Goal: Task Accomplishment & Management: Use online tool/utility

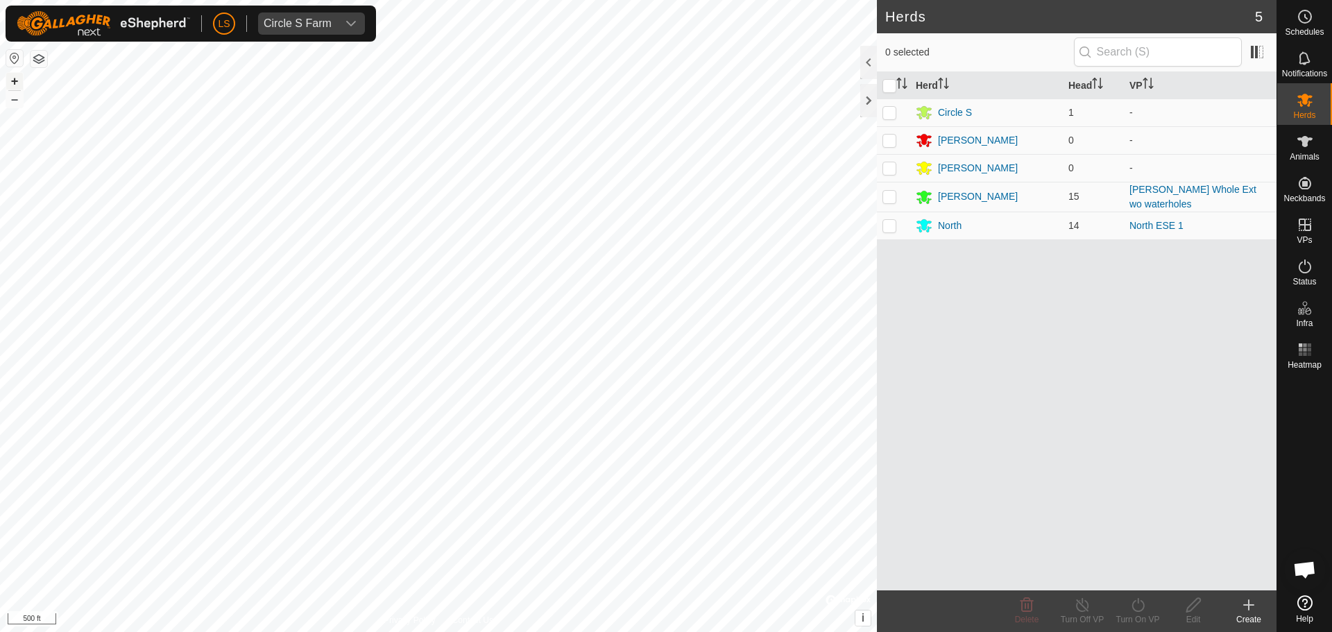
click at [15, 78] on button "+" at bounding box center [14, 81] width 17 height 17
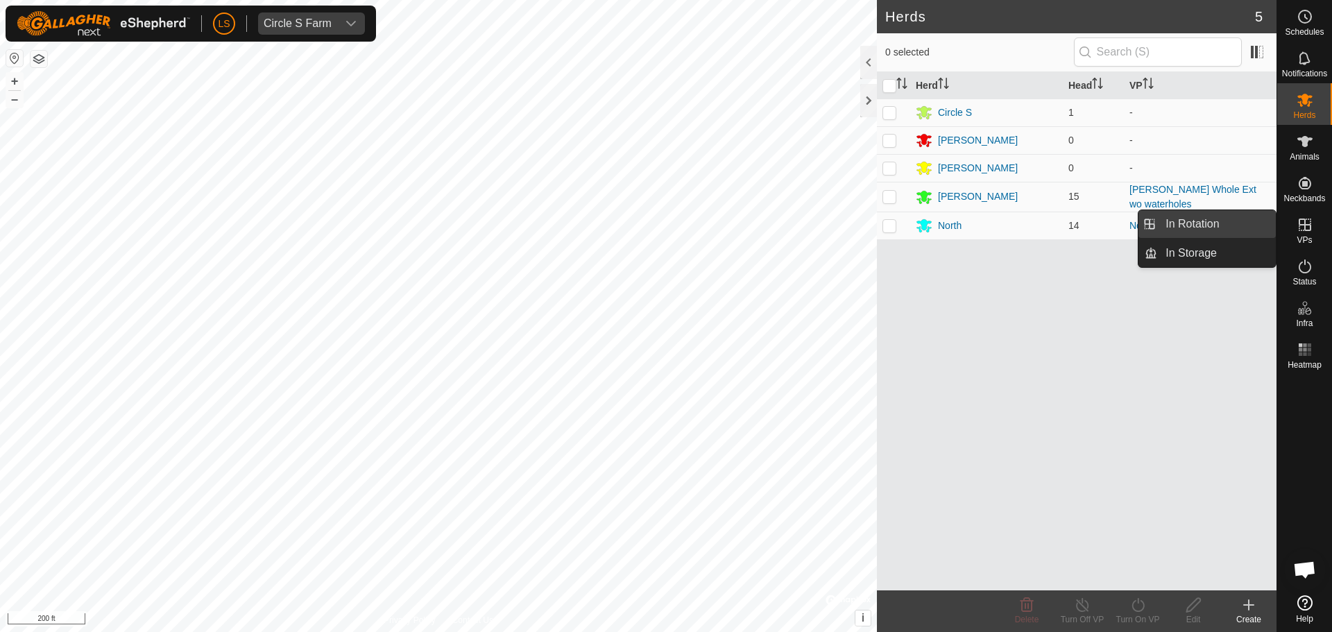
drag, startPoint x: 1311, startPoint y: 228, endPoint x: 1228, endPoint y: 228, distance: 82.6
click at [1277, 228] on es-menu-bar "Schedules Notifications Herds Animals Neckbands VPs Status Infra Heatmap Help I…" at bounding box center [1305, 316] width 56 height 632
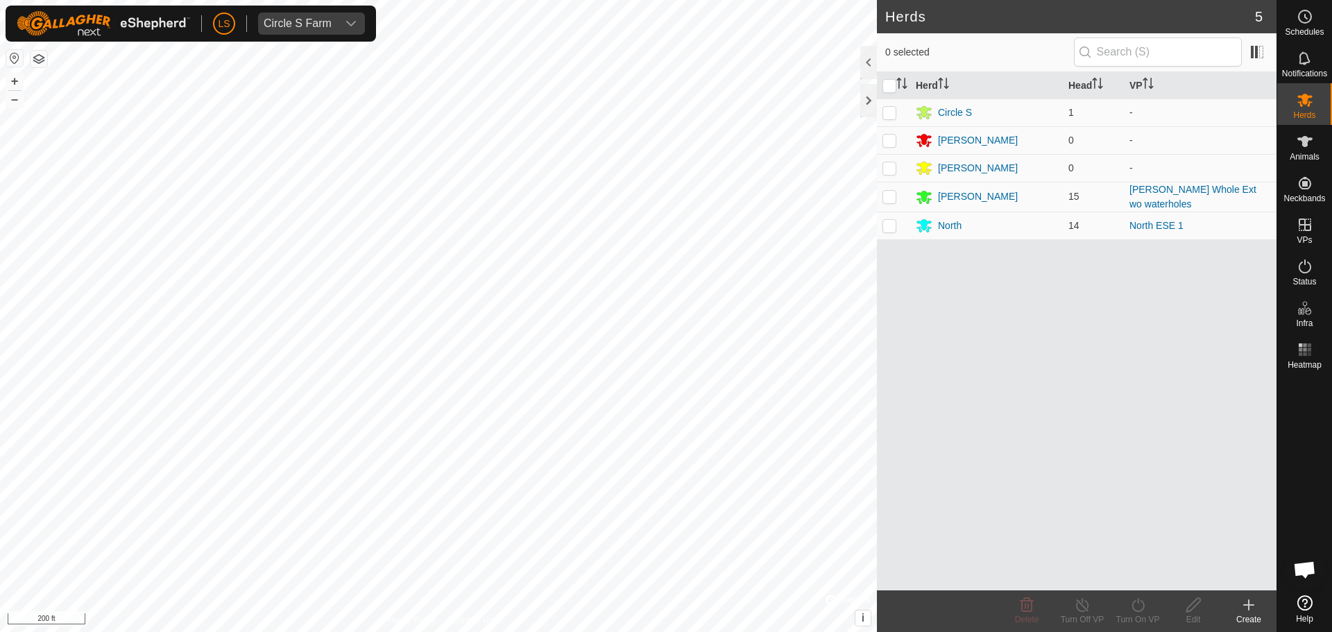
click at [1228, 228] on td "North ESE 1" at bounding box center [1200, 226] width 153 height 28
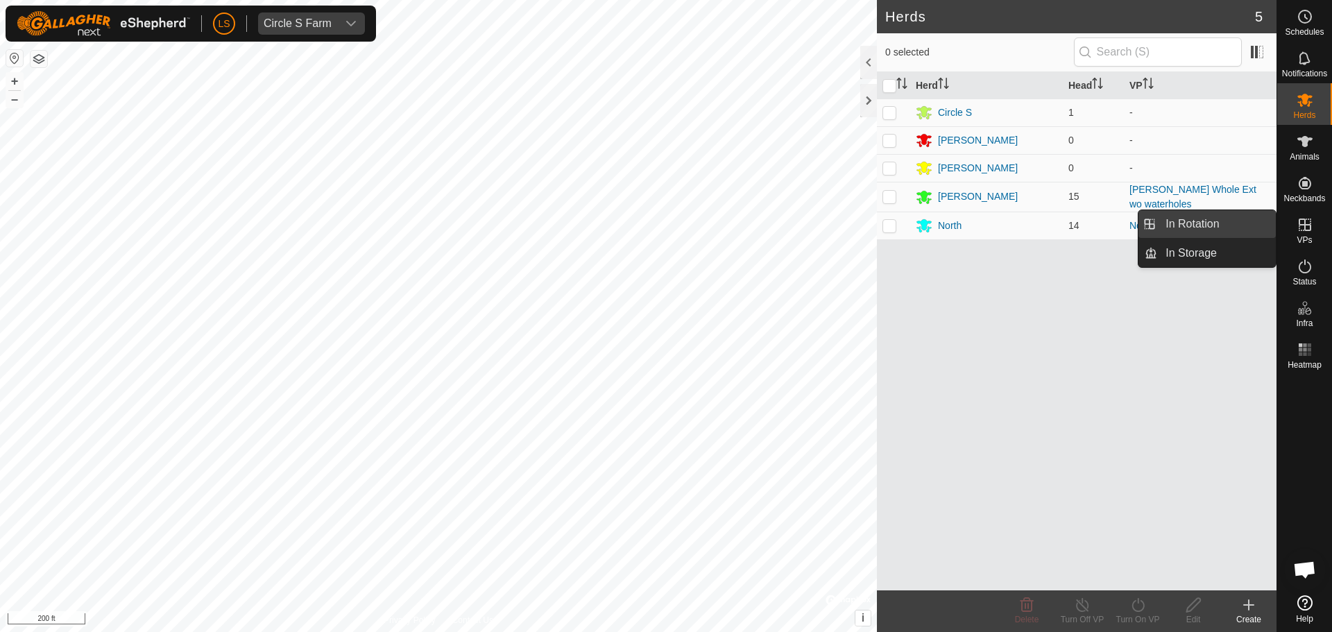
click at [1211, 225] on link "In Rotation" at bounding box center [1216, 224] width 119 height 28
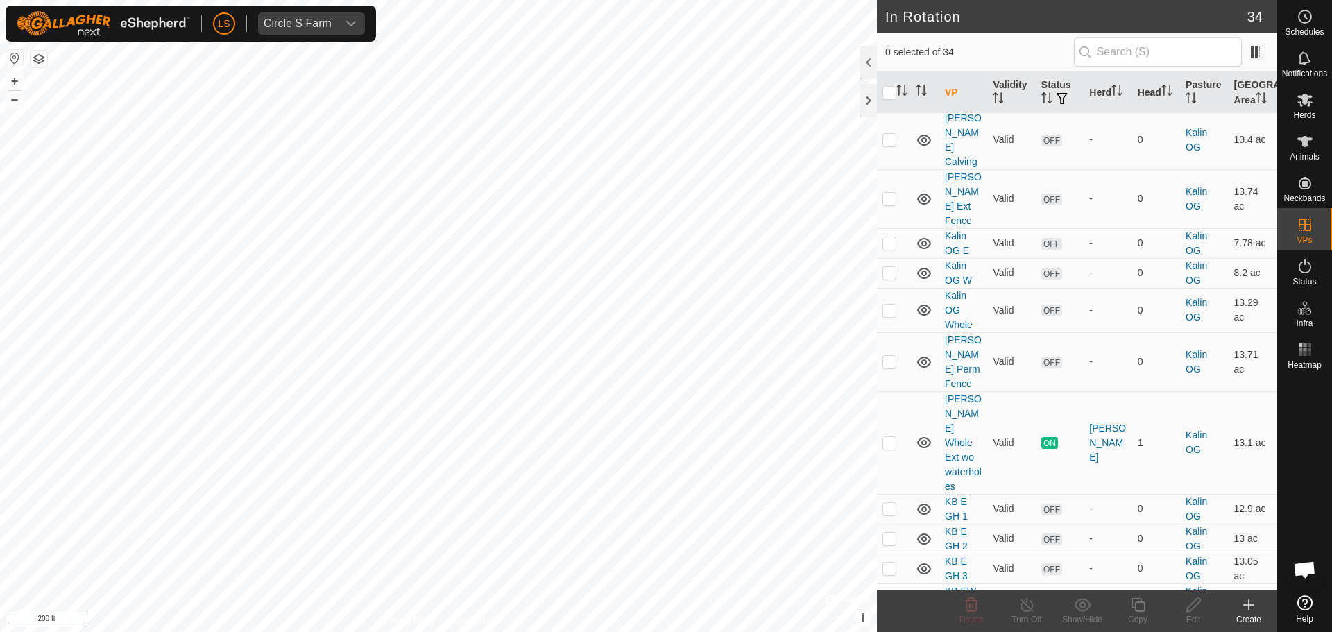
scroll to position [690, 0]
click at [891, 502] on p-checkbox at bounding box center [890, 507] width 14 height 11
checkbox input "true"
click at [893, 532] on p-checkbox at bounding box center [890, 537] width 14 height 11
checkbox input "true"
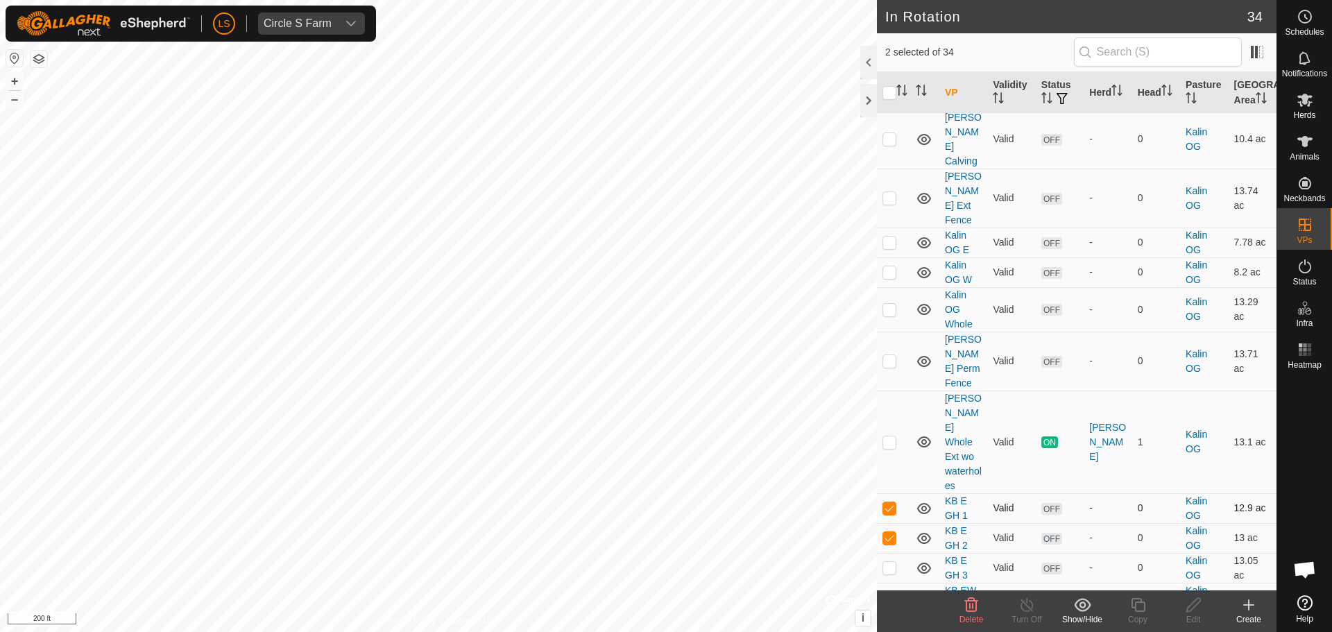
click at [889, 502] on p-checkbox at bounding box center [890, 507] width 14 height 11
checkbox input "false"
click at [885, 532] on p-checkbox at bounding box center [890, 537] width 14 height 11
checkbox input "false"
click at [884, 562] on p-checkbox at bounding box center [890, 567] width 14 height 11
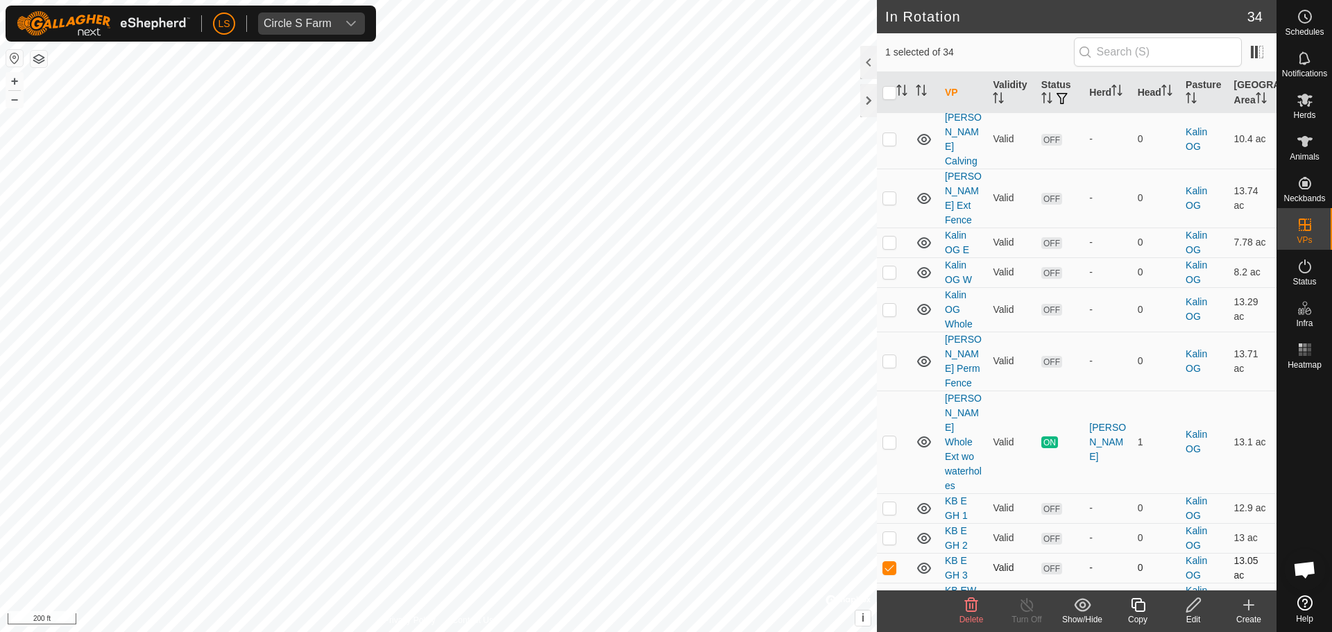
click at [896, 553] on td at bounding box center [893, 568] width 33 height 30
checkbox input "false"
click at [889, 592] on p-checkbox at bounding box center [890, 597] width 14 height 11
click at [887, 592] on p-checkbox at bounding box center [890, 597] width 14 height 11
checkbox input "false"
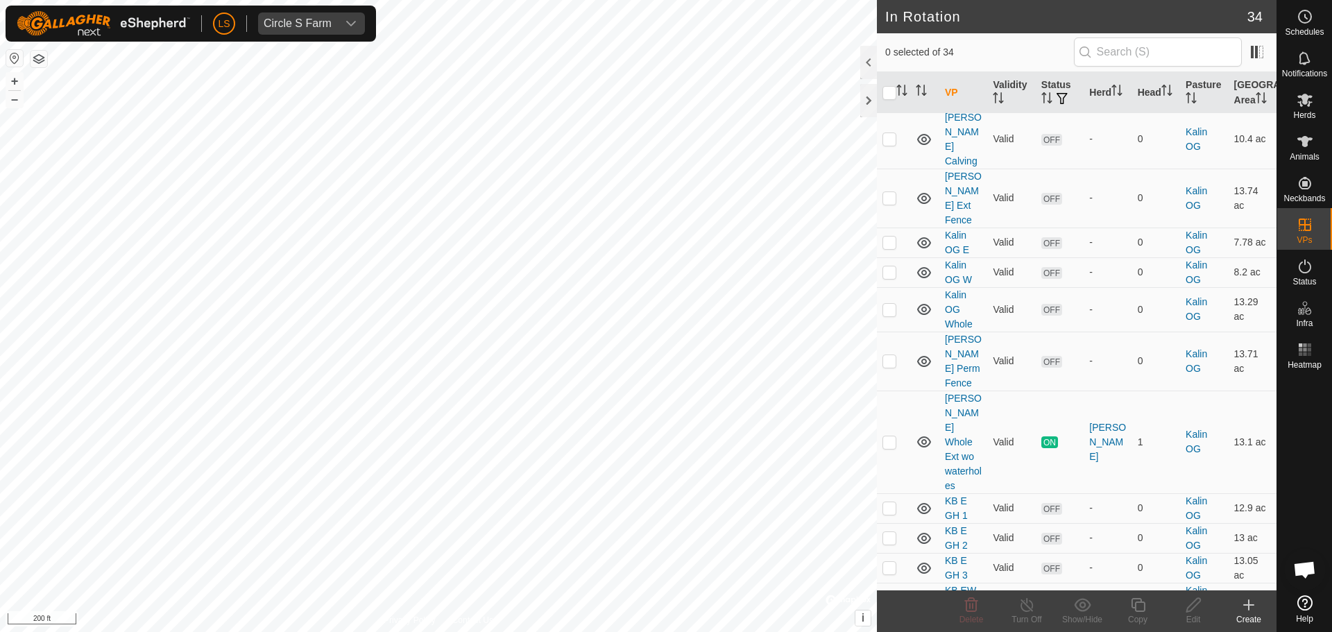
click at [889, 622] on p-checkbox at bounding box center [890, 627] width 14 height 11
checkbox input "false"
click at [896, 493] on td at bounding box center [893, 508] width 33 height 30
click at [886, 502] on p-checkbox at bounding box center [890, 507] width 14 height 11
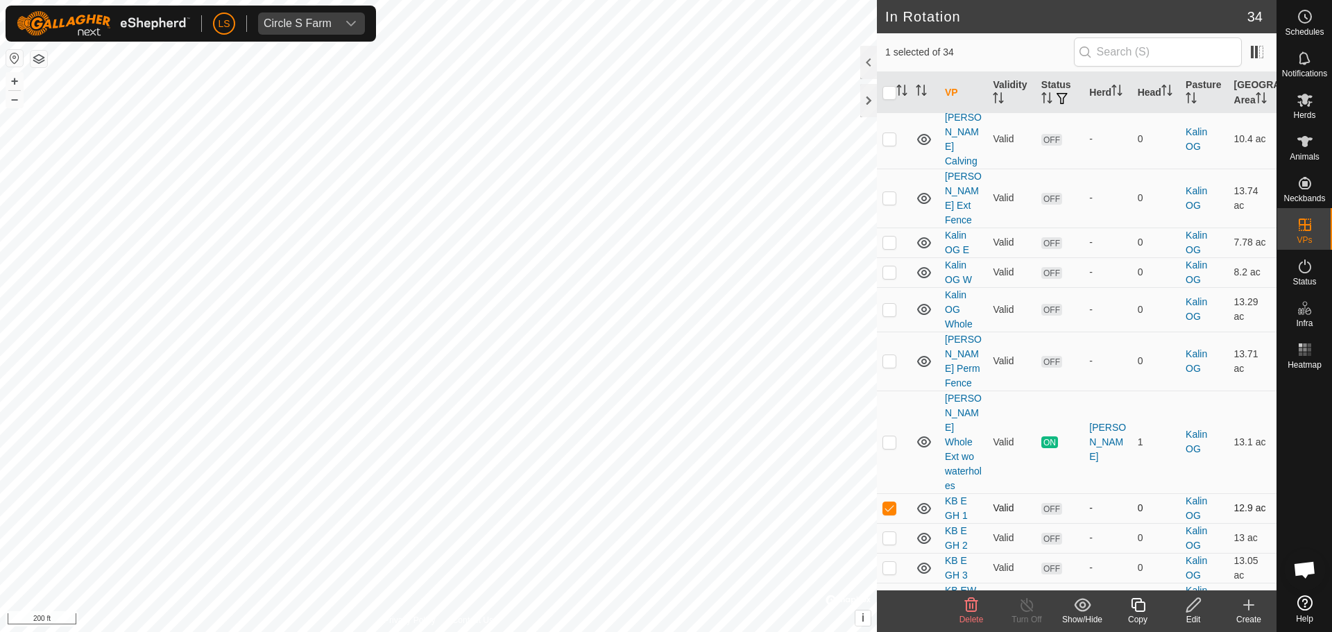
checkbox input "false"
click at [1295, 275] on es-activation-svg-icon at bounding box center [1305, 266] width 25 height 22
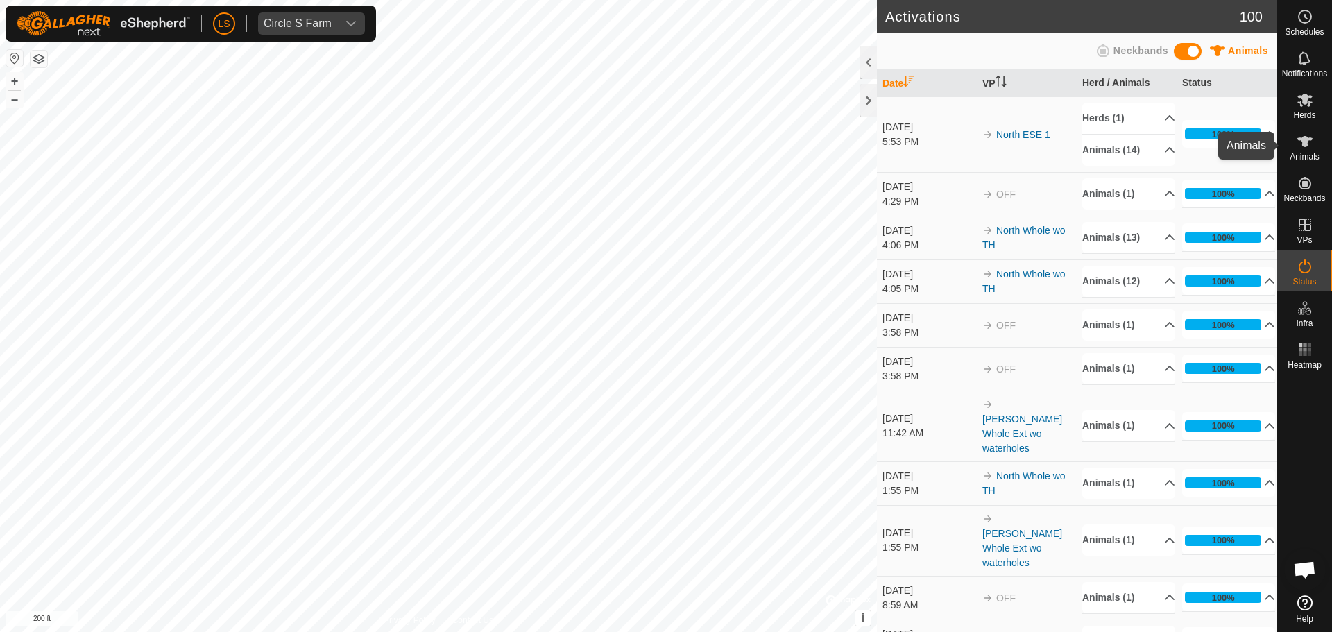
click at [1302, 141] on icon at bounding box center [1304, 141] width 15 height 11
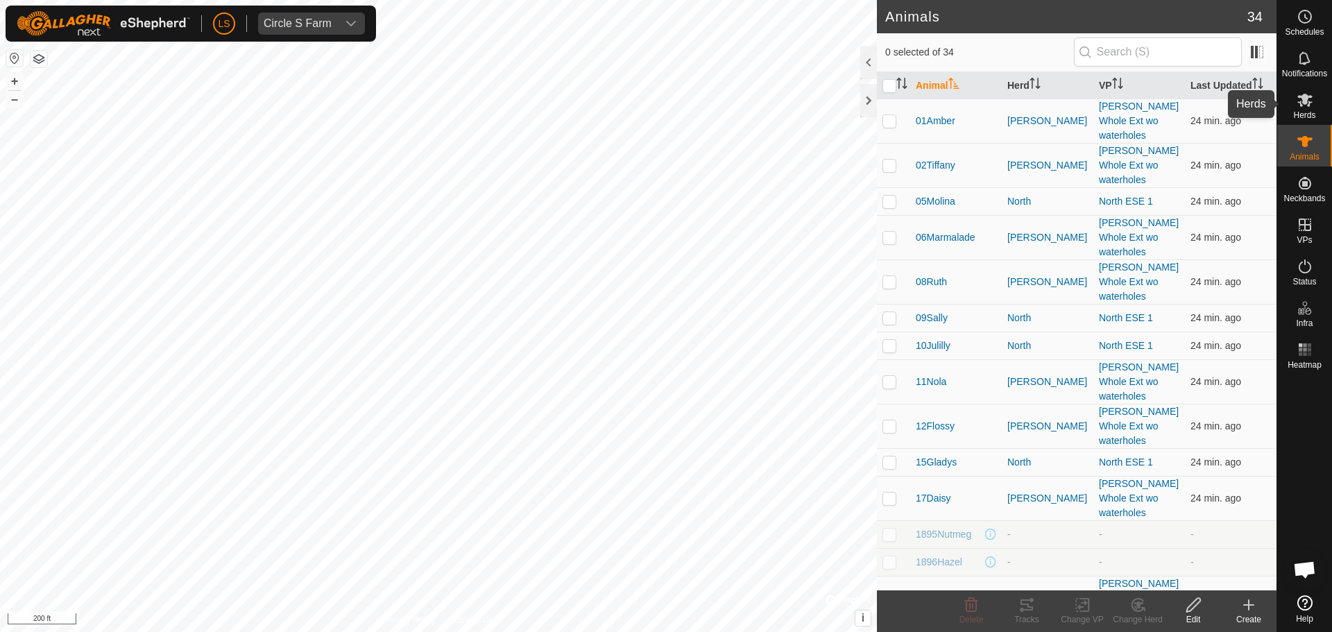
click at [1311, 104] on icon at bounding box center [1305, 100] width 17 height 17
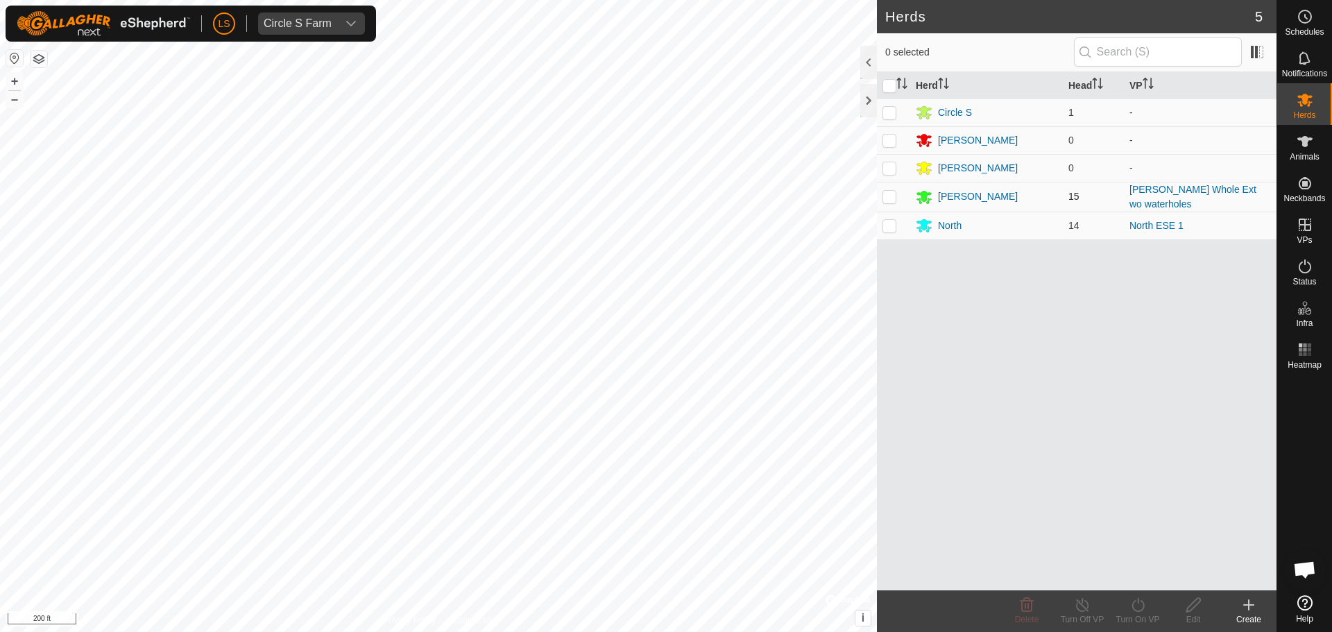
click at [892, 195] on p-checkbox at bounding box center [890, 196] width 14 height 11
checkbox input "true"
click at [1139, 608] on icon at bounding box center [1138, 605] width 17 height 17
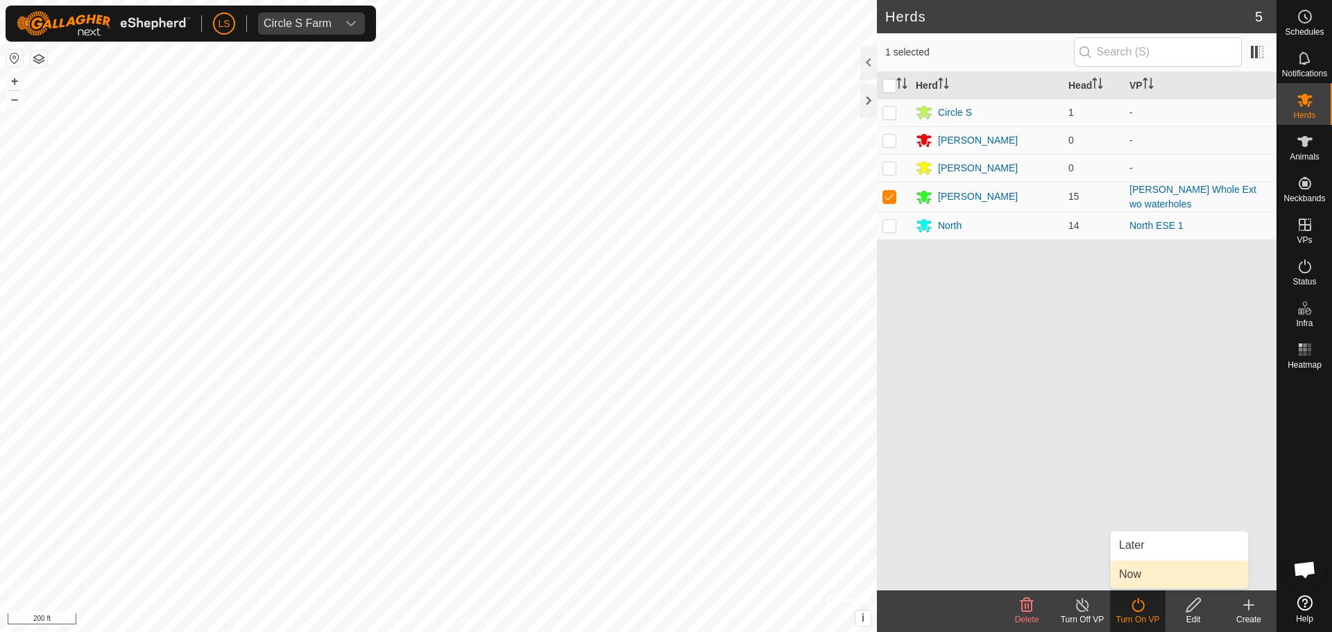
click at [1123, 578] on link "Now" at bounding box center [1179, 575] width 137 height 28
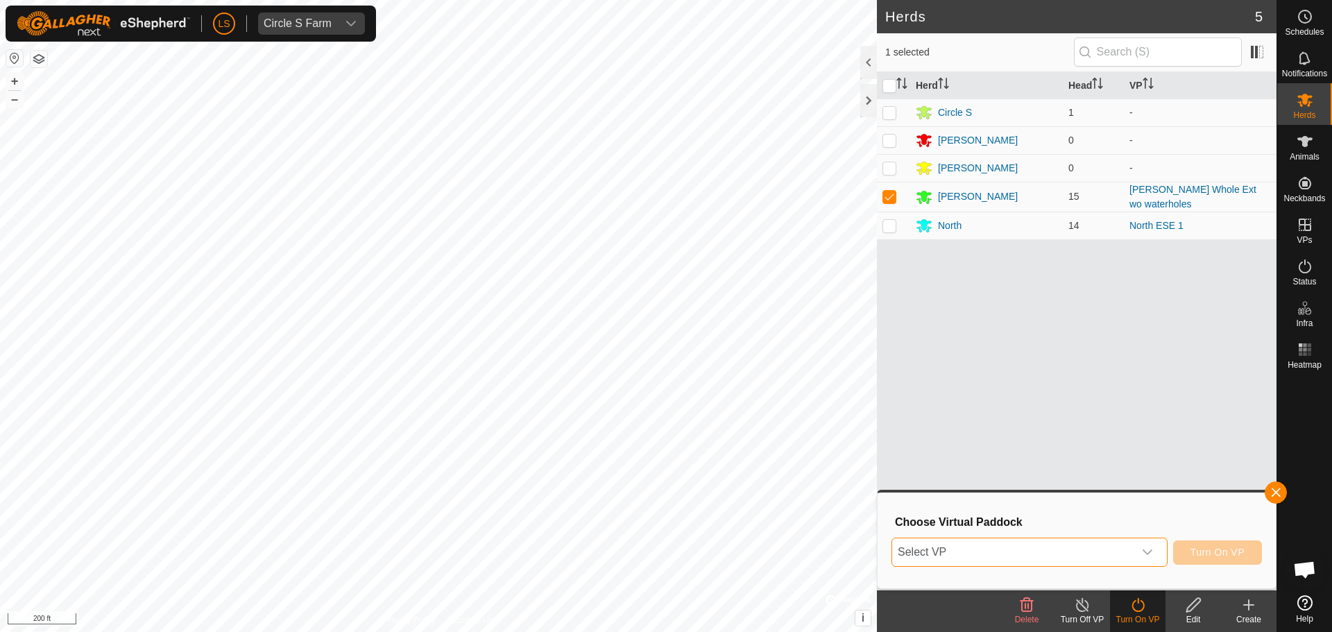
click at [1071, 556] on span "Select VP" at bounding box center [1012, 552] width 241 height 28
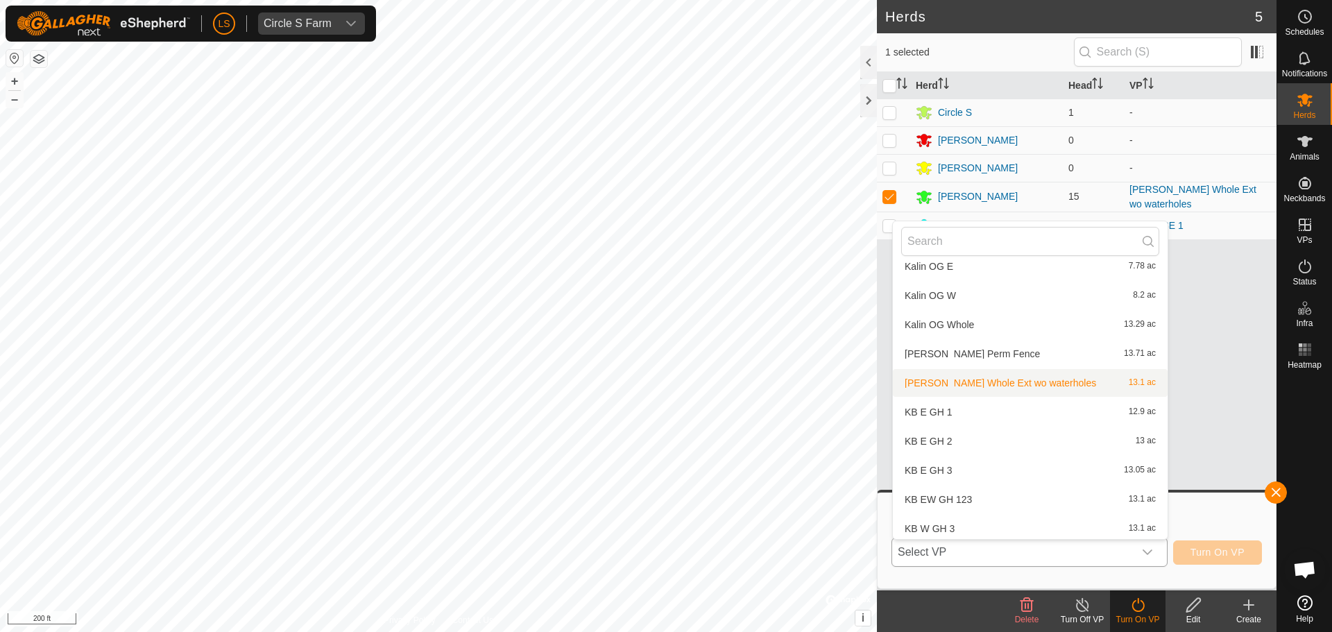
scroll to position [596, 0]
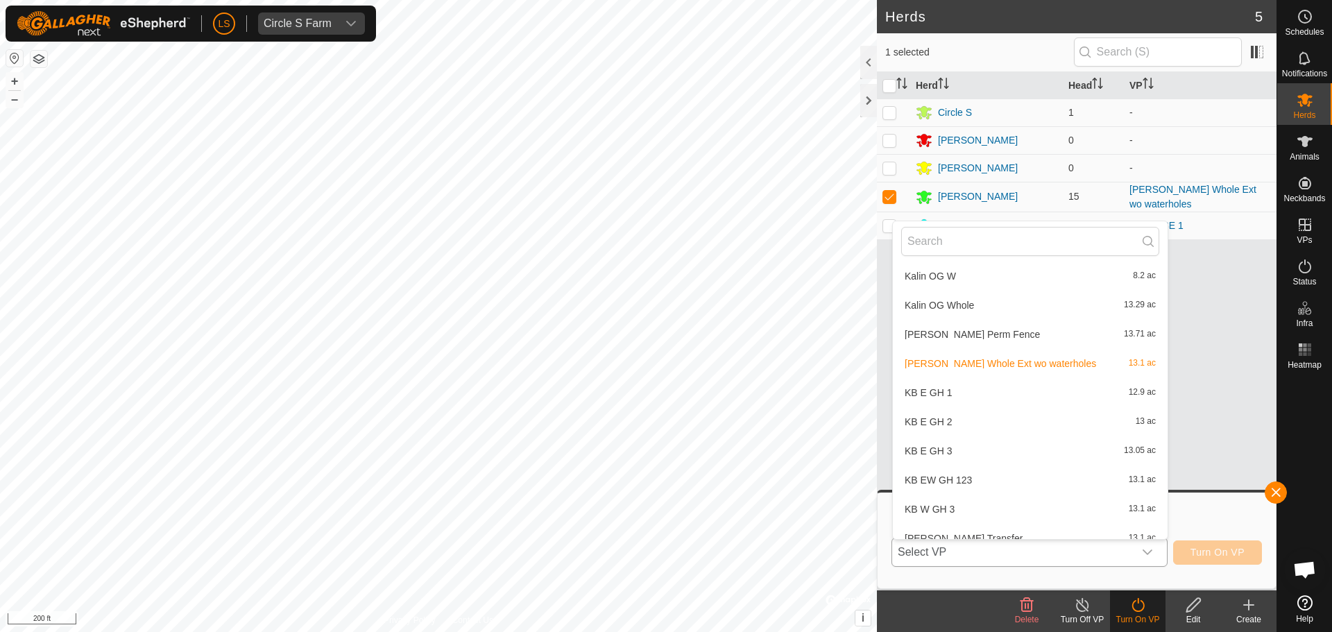
click at [1005, 390] on li "KB E GH 1 12.9 ac" at bounding box center [1030, 393] width 275 height 28
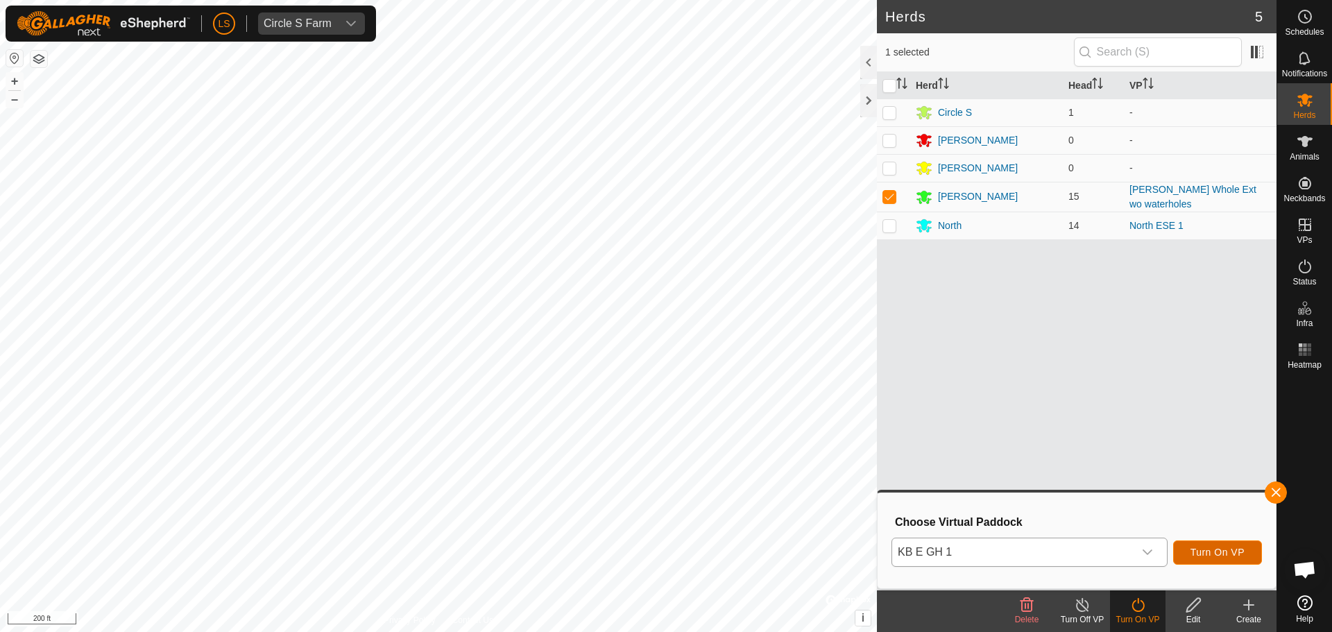
click at [1203, 554] on span "Turn On VP" at bounding box center [1218, 552] width 54 height 11
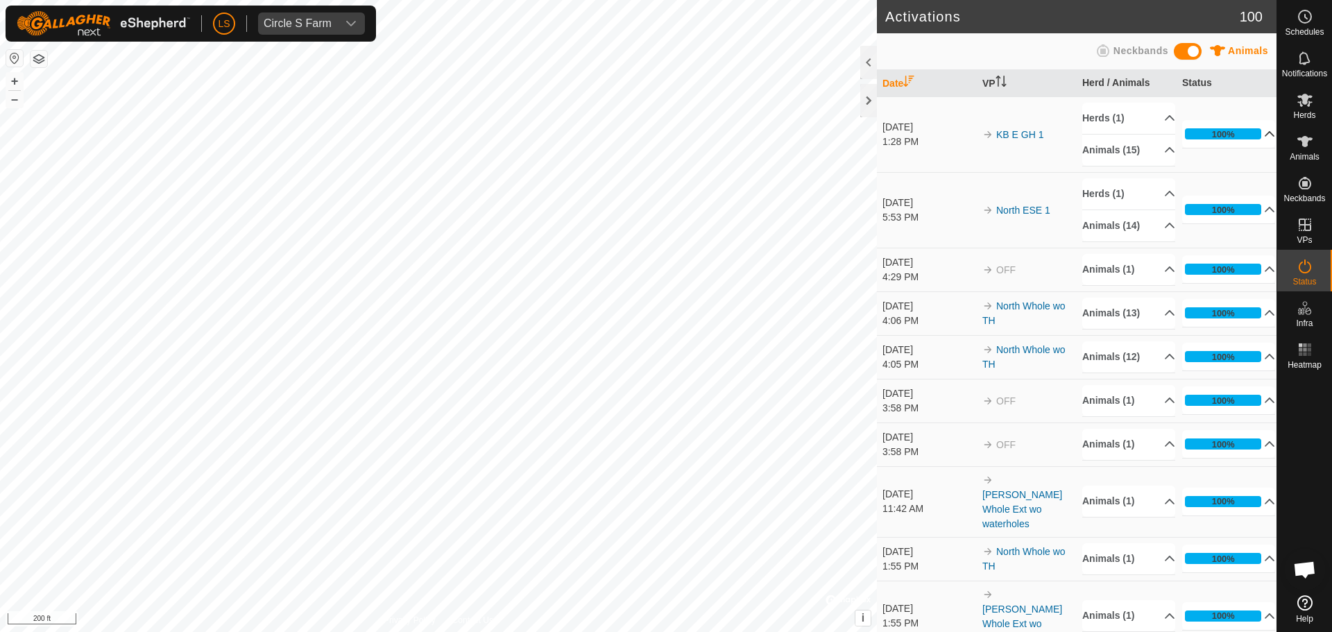
click at [1260, 130] on p-accordion-header "100%" at bounding box center [1228, 134] width 93 height 28
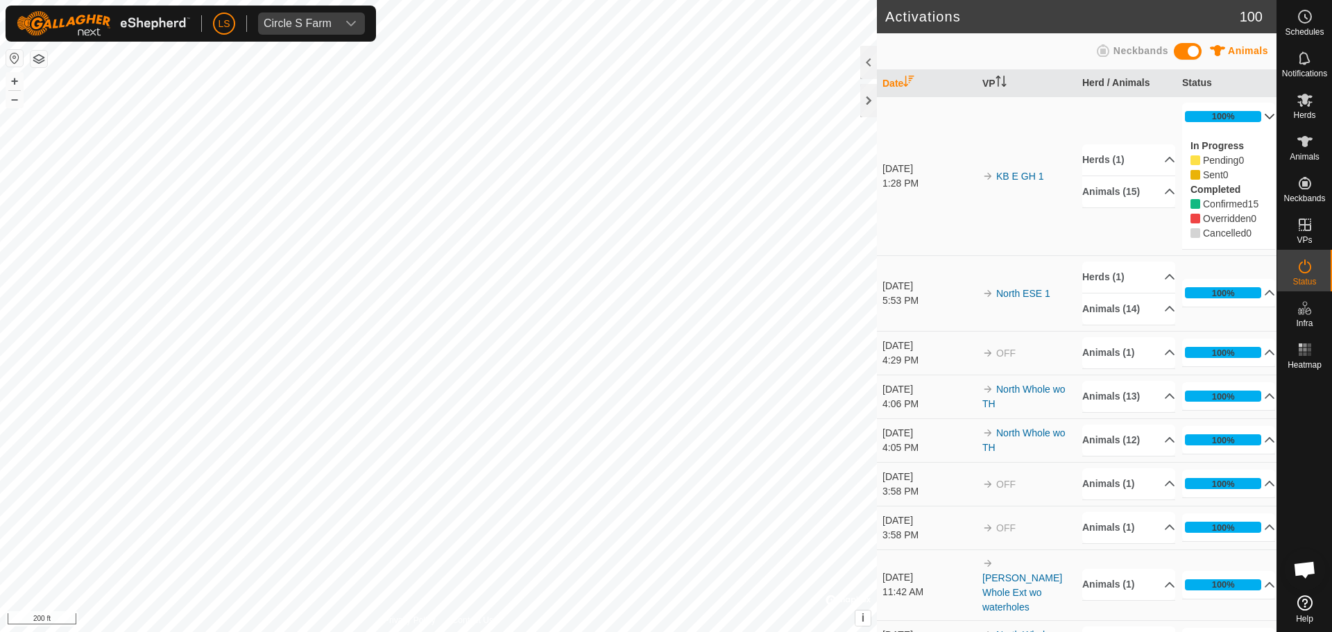
click at [1260, 130] on div "In Progress Pending 0 Sent 0 Completed Confirmed 15 Overridden 0 Cancelled 0" at bounding box center [1228, 189] width 93 height 119
click at [1255, 117] on p-accordion-header "100%" at bounding box center [1228, 117] width 93 height 28
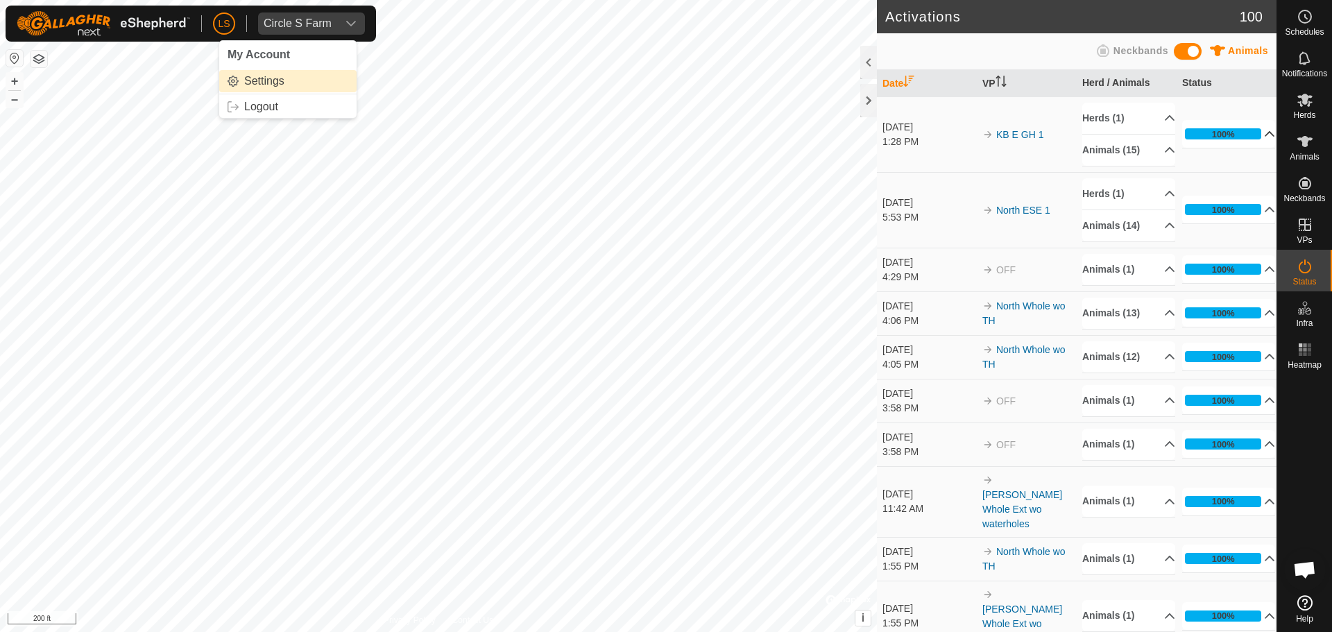
click at [262, 78] on link "Settings" at bounding box center [287, 81] width 137 height 22
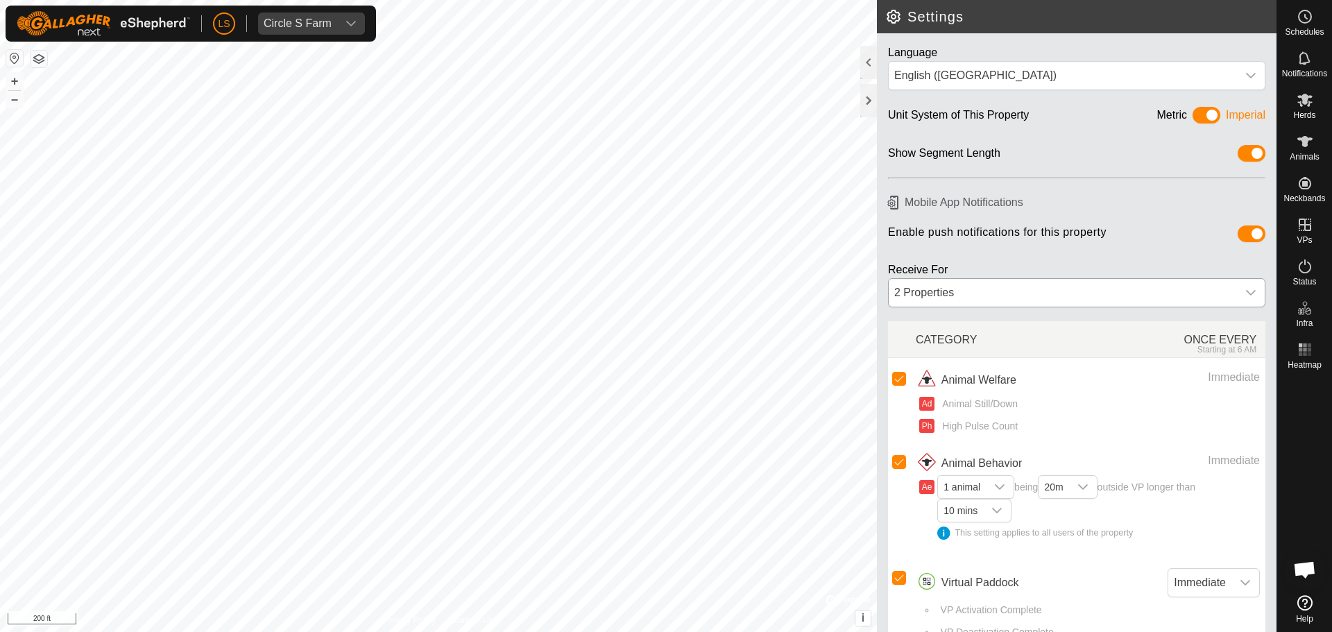
click at [1193, 291] on div "2 Properties" at bounding box center [1063, 293] width 348 height 28
